Goal: Task Accomplishment & Management: Complete application form

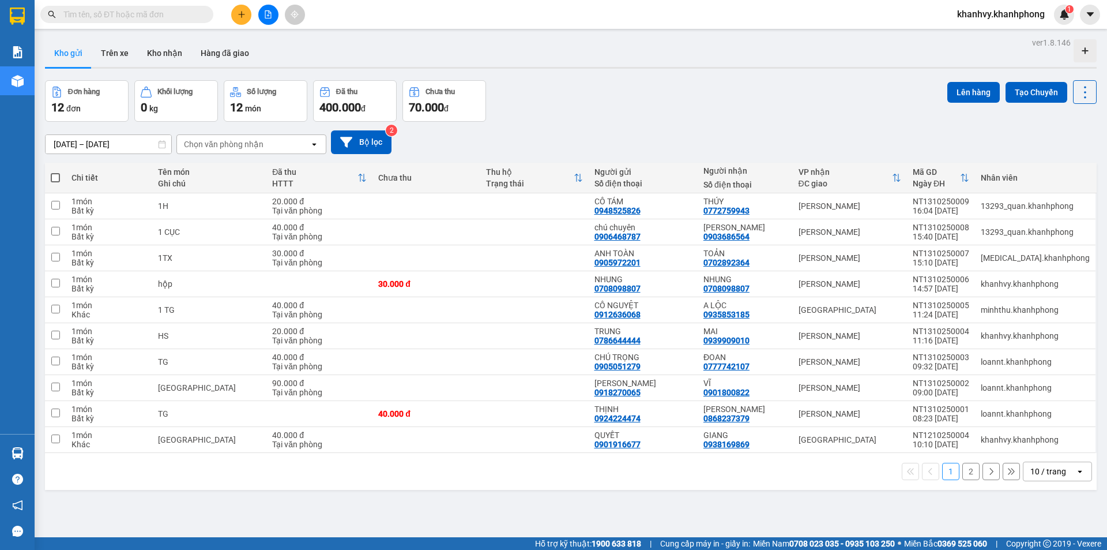
click at [238, 14] on icon "plus" at bounding box center [242, 14] width 8 height 8
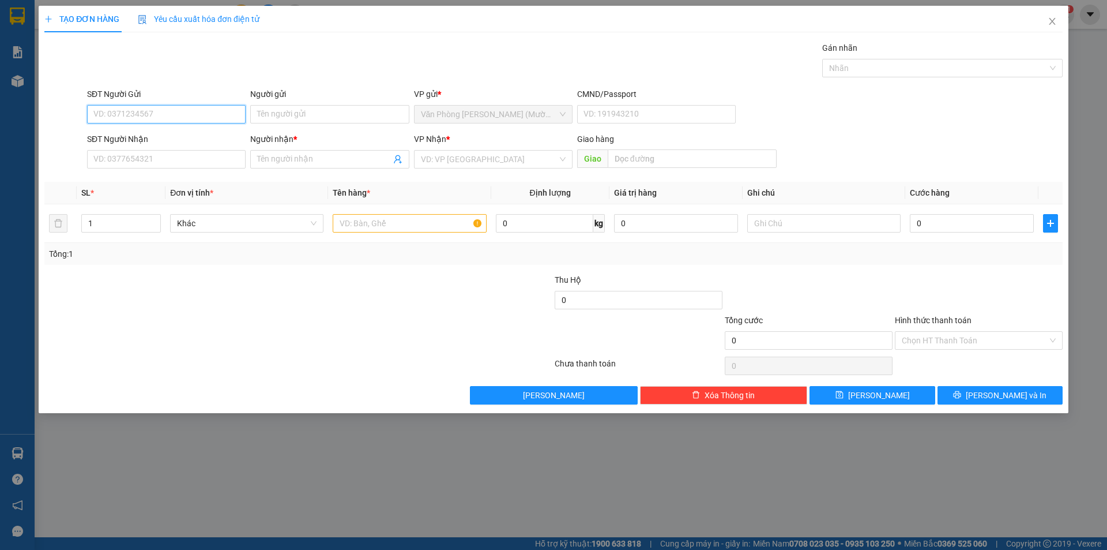
click at [167, 116] on input "SĐT Người Gửi" at bounding box center [166, 114] width 159 height 18
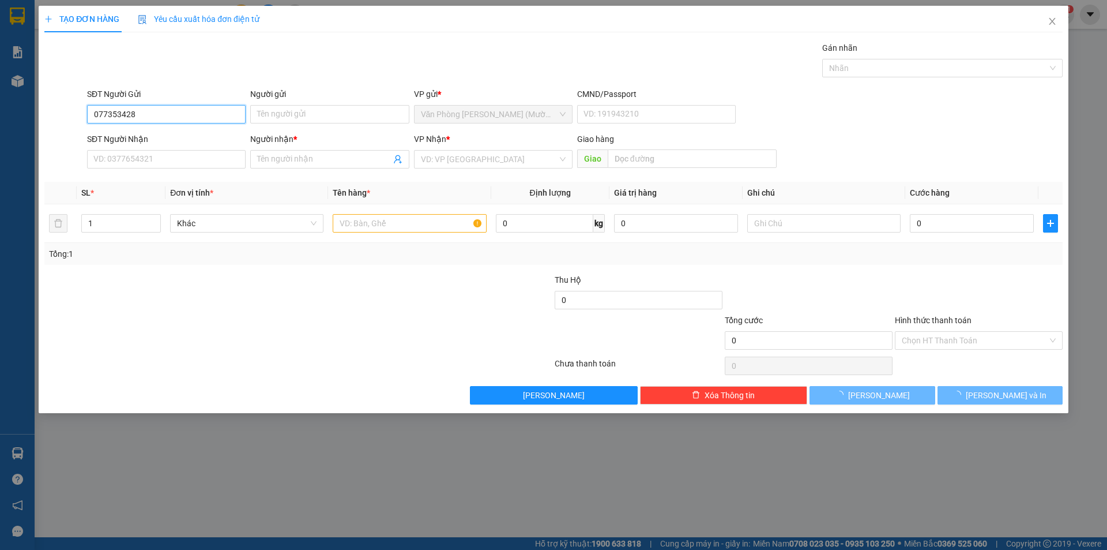
type input "0773534287"
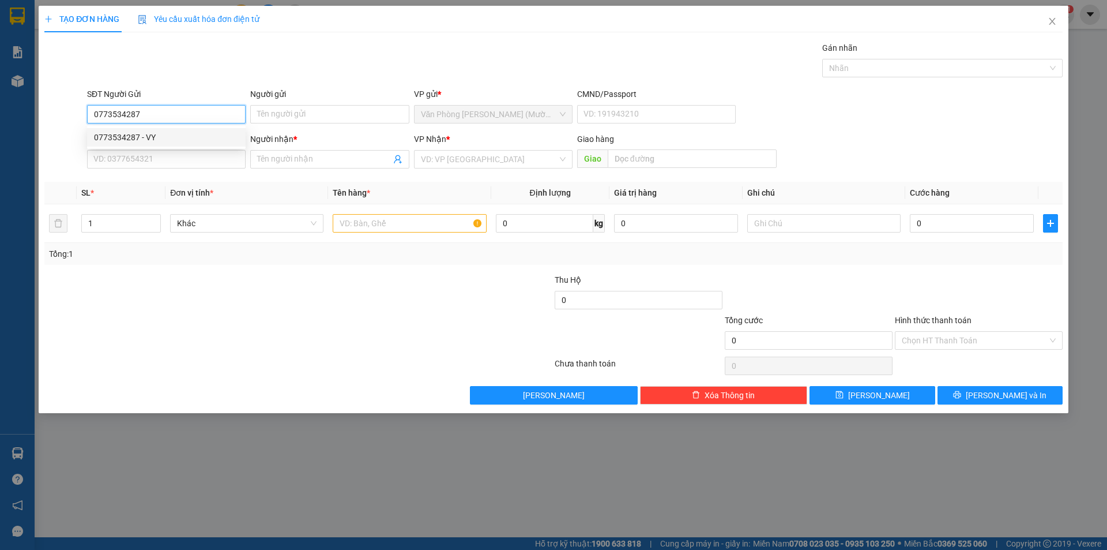
click at [169, 141] on div "0773534287 - VY" at bounding box center [166, 137] width 145 height 13
type input "VY"
type input "0773534287"
click at [165, 160] on input "SĐT Người Nhận" at bounding box center [166, 159] width 159 height 18
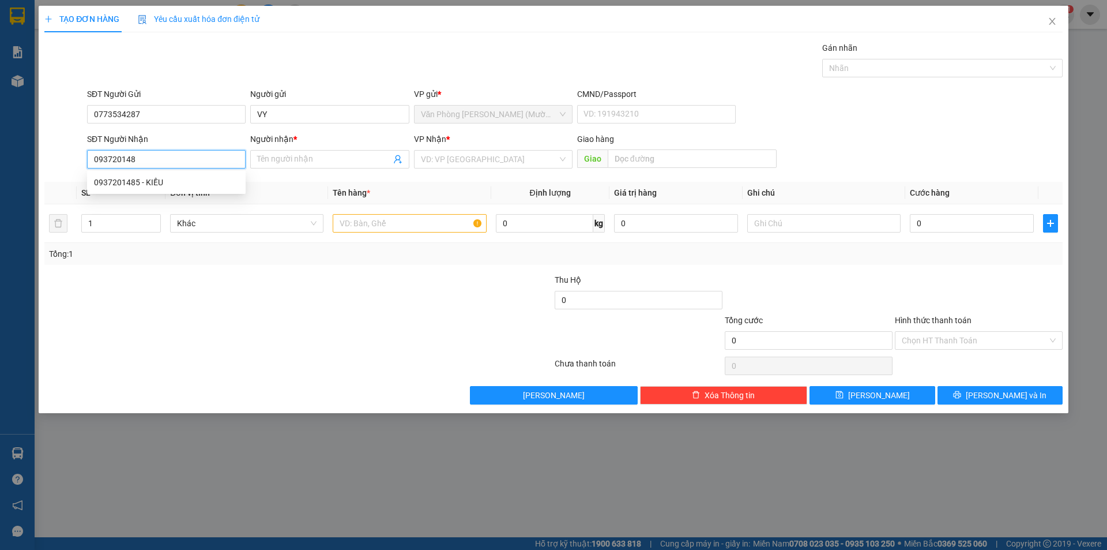
type input "0937201485"
click at [193, 188] on div "0937201485 - KIỀU" at bounding box center [166, 182] width 145 height 13
type input "KIỀU"
type input "0937201485"
click at [413, 231] on input "text" at bounding box center [409, 223] width 153 height 18
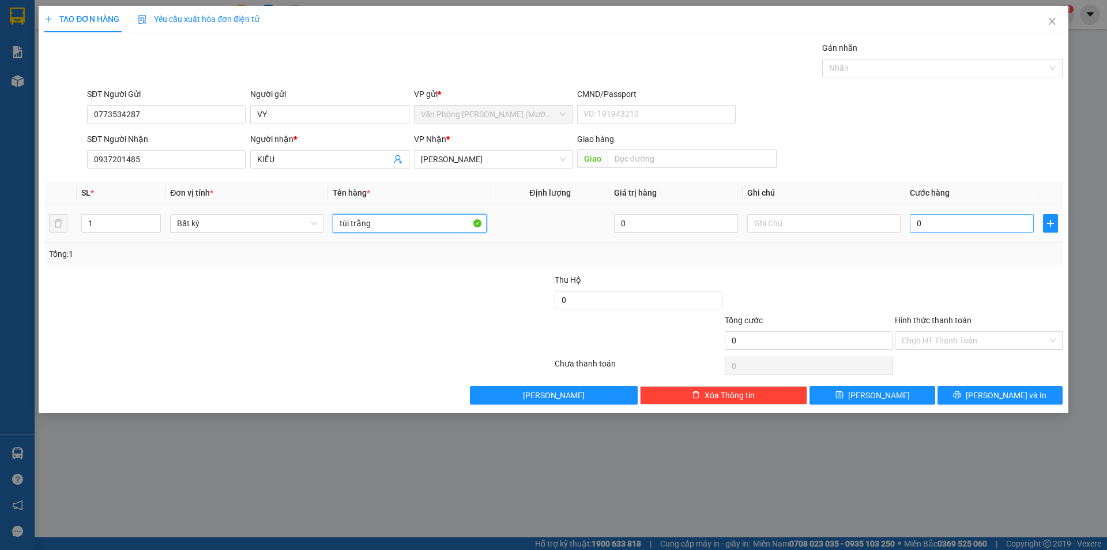
type input "túi trắng"
click at [938, 222] on input "0" at bounding box center [972, 223] width 124 height 18
type input "3"
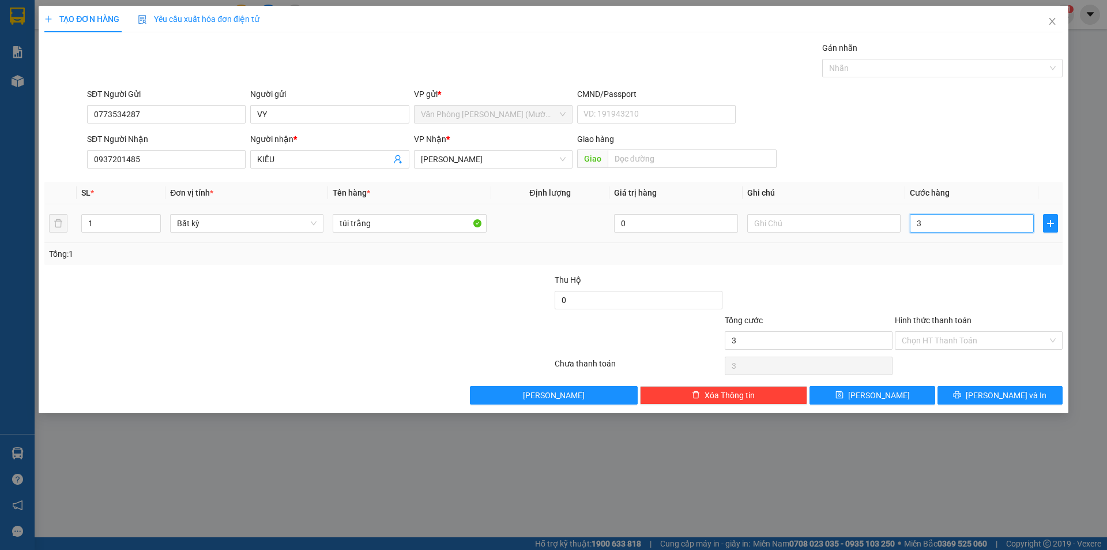
type input "30"
type input "30.000"
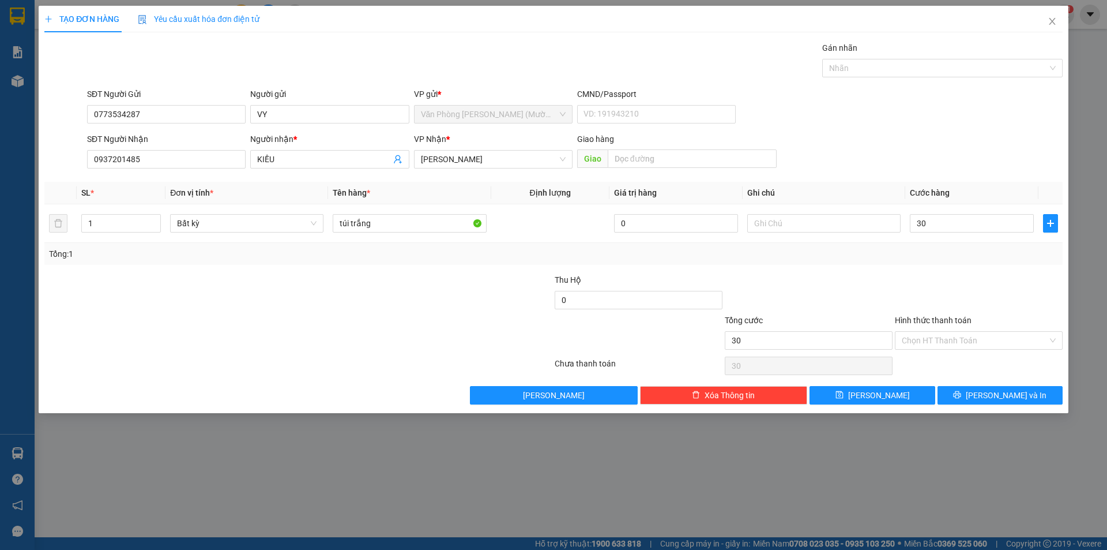
type input "30.000"
click at [962, 284] on div at bounding box center [979, 293] width 170 height 40
click at [966, 391] on button "[PERSON_NAME] và In" at bounding box center [1000, 395] width 125 height 18
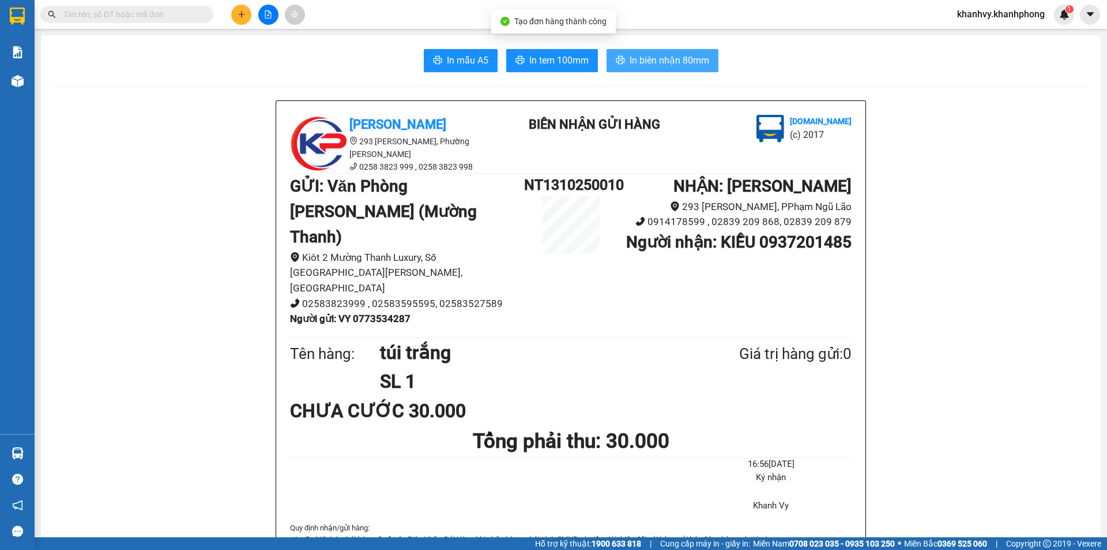
click at [639, 61] on span "In biên nhận 80mm" at bounding box center [670, 60] width 80 height 14
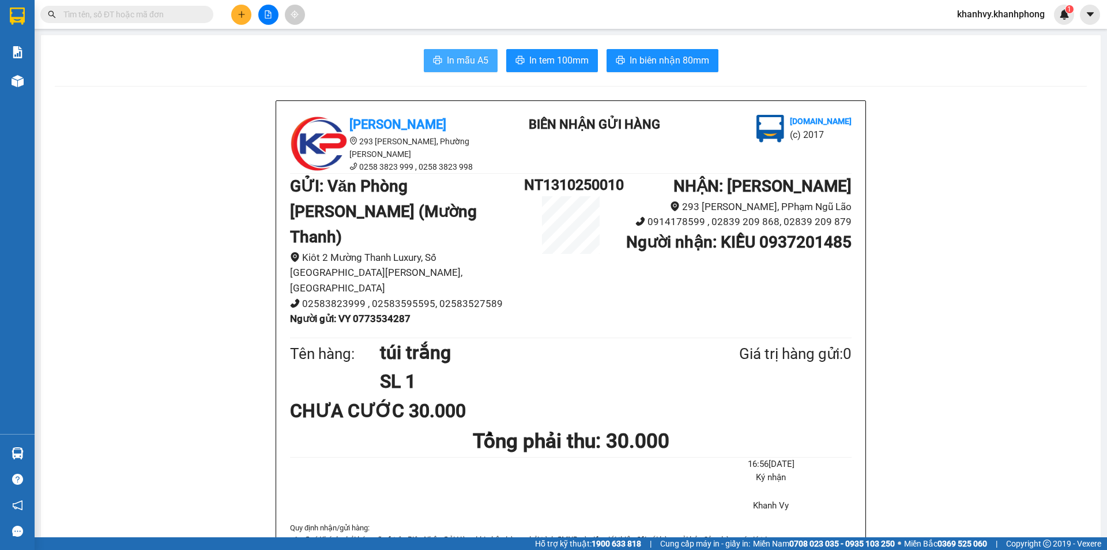
click at [463, 53] on span "In mẫu A5" at bounding box center [468, 60] width 42 height 14
